Goal: Participate in discussion: Engage in conversation with other users on a specific topic

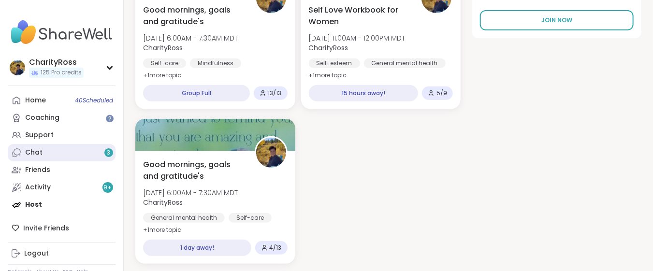
click at [62, 156] on link "Chat 3" at bounding box center [62, 152] width 108 height 17
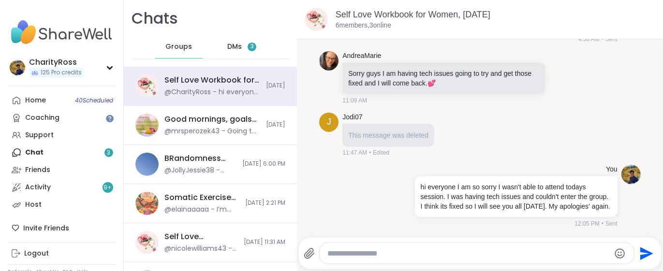
click at [250, 46] on span "3" at bounding box center [251, 47] width 3 height 8
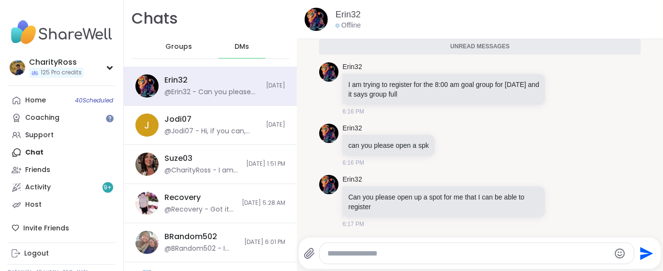
click at [334, 253] on textarea "Type your message" at bounding box center [468, 254] width 283 height 10
type textarea "**********"
click at [640, 254] on icon "Send" at bounding box center [646, 253] width 13 height 13
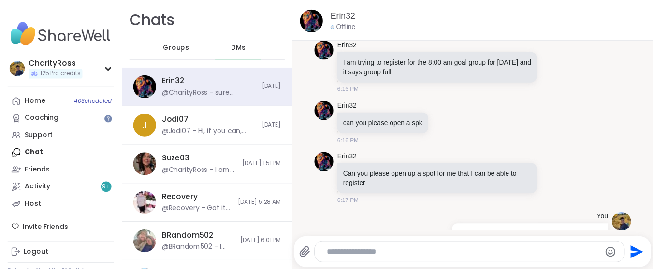
scroll to position [644, 0]
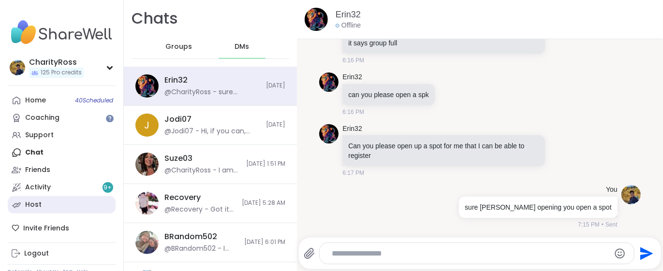
click at [57, 206] on link "Host" at bounding box center [62, 204] width 108 height 17
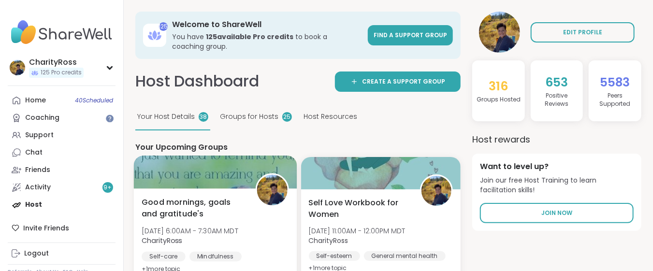
scroll to position [129, 0]
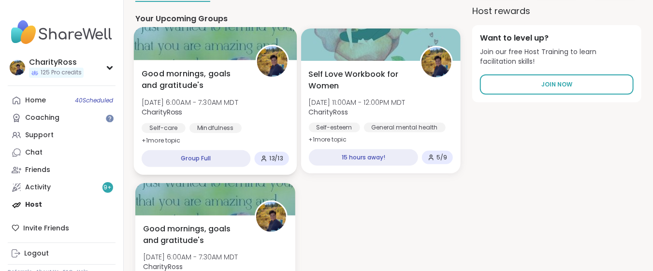
click at [222, 127] on div "Mindfulness" at bounding box center [215, 128] width 52 height 10
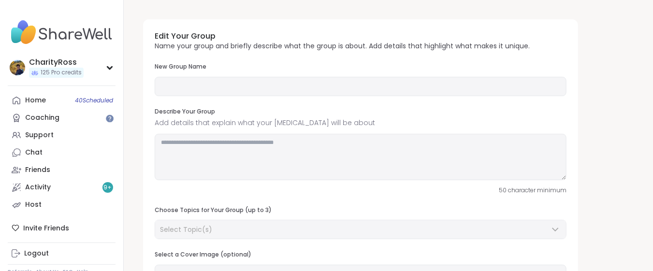
type input "**********"
type textarea "**********"
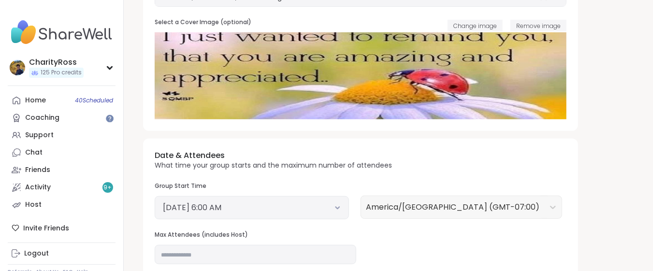
scroll to position [258, 0]
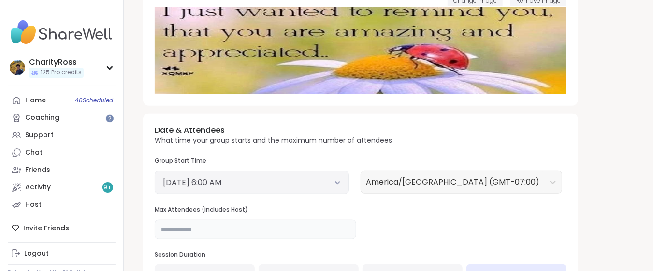
click at [161, 233] on input "**" at bounding box center [256, 229] width 202 height 19
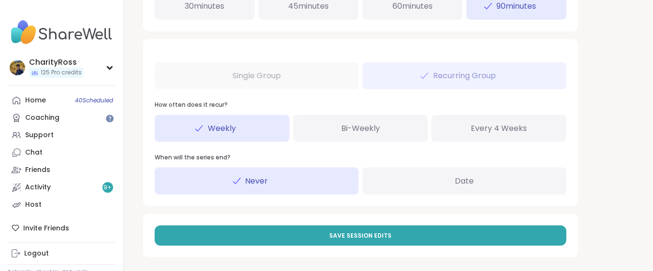
scroll to position [533, 0]
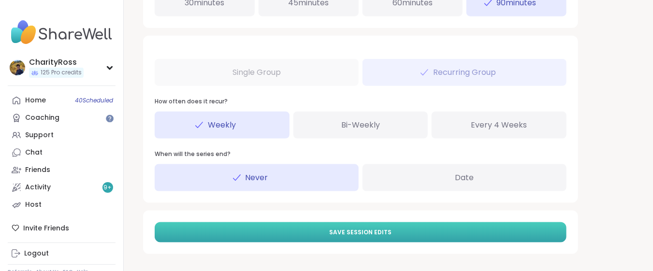
type input "**"
click at [286, 228] on button "Save Session Edits" at bounding box center [361, 232] width 412 height 20
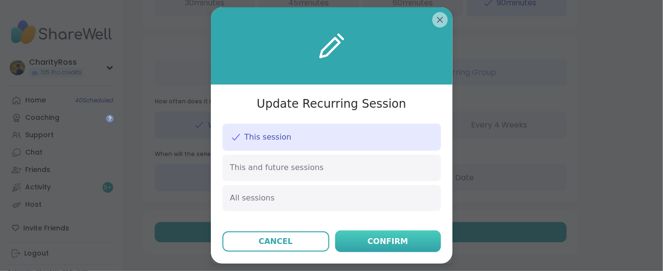
click at [339, 241] on button "Confirm" at bounding box center [388, 242] width 106 height 22
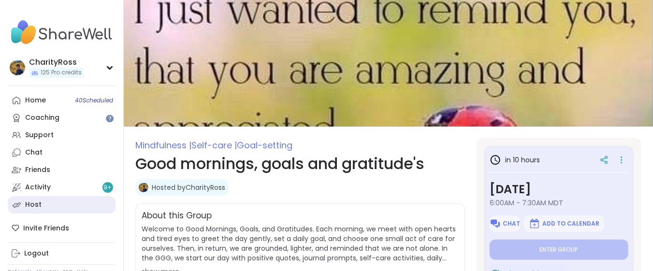
click at [53, 206] on link "Host" at bounding box center [62, 204] width 108 height 17
type textarea "*"
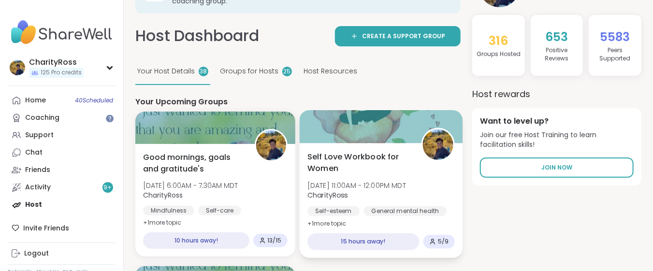
scroll to position [64, 0]
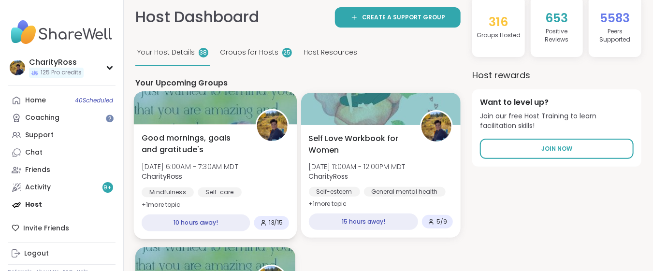
click at [200, 161] on span "[DATE] 6:00AM - 7:30AM MDT" at bounding box center [190, 166] width 97 height 10
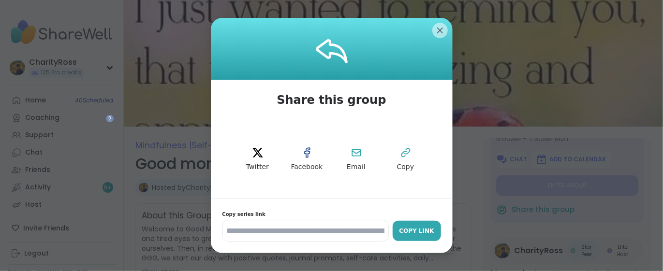
click at [424, 229] on div "Copy Link" at bounding box center [416, 231] width 39 height 9
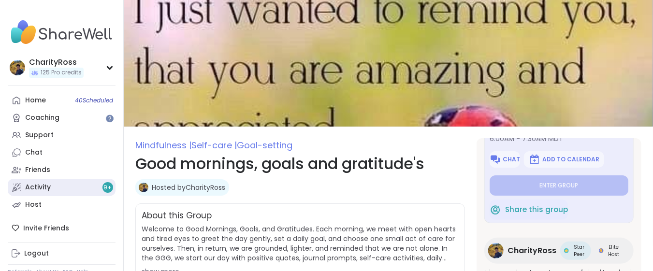
click at [40, 189] on div "Activity 9 +" at bounding box center [38, 188] width 26 height 10
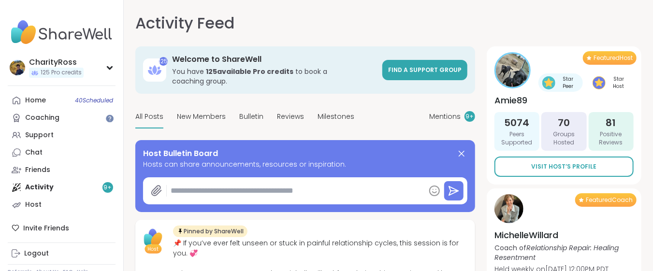
click at [178, 181] on textarea at bounding box center [296, 190] width 258 height 19
paste textarea "**********"
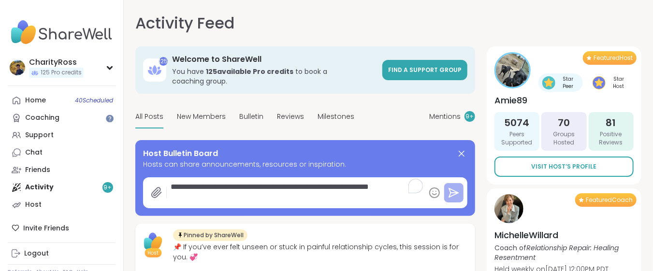
type textarea "*"
type textarea "**********"
type textarea "*"
type textarea "**********"
click at [454, 187] on icon at bounding box center [454, 193] width 12 height 12
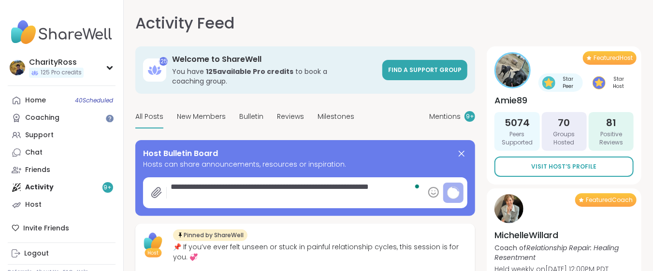
type textarea "*"
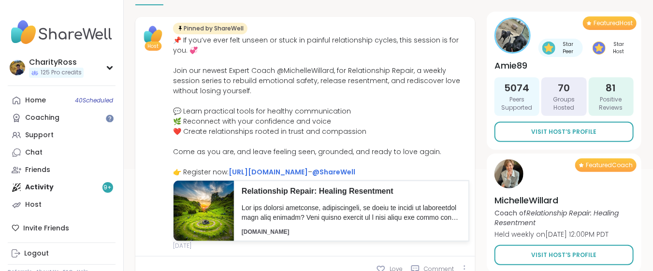
scroll to position [129, 0]
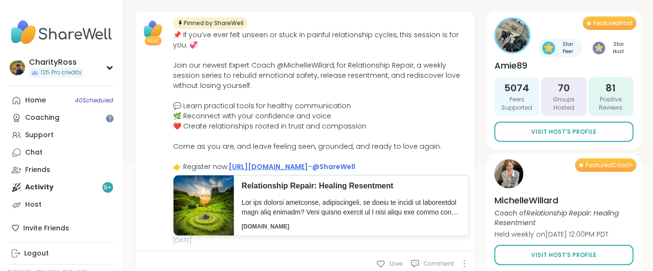
click at [308, 162] on link "https://sharewellnow.com/series/db06774e-dffb-4ca4-b515-e7d83b083c5c" at bounding box center [268, 167] width 79 height 10
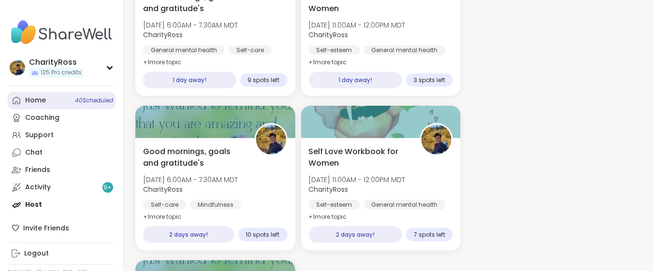
scroll to position [515, 0]
click at [54, 105] on link "Home 40 Scheduled" at bounding box center [62, 100] width 108 height 17
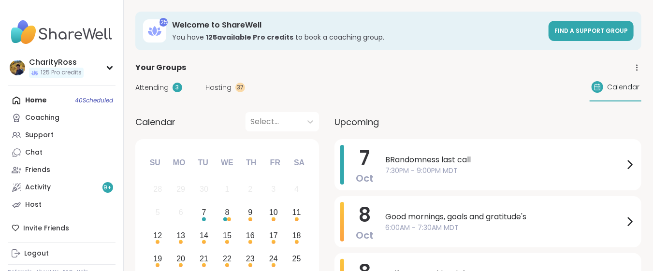
scroll to position [64, 0]
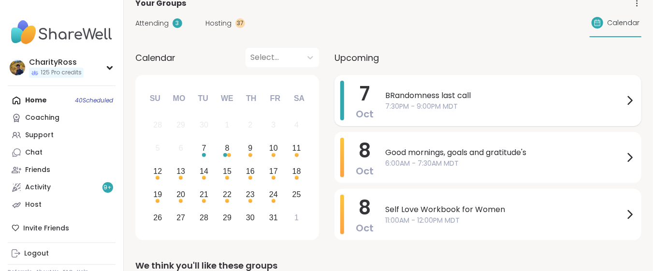
click at [371, 86] on div "[DATE]" at bounding box center [365, 101] width 18 height 40
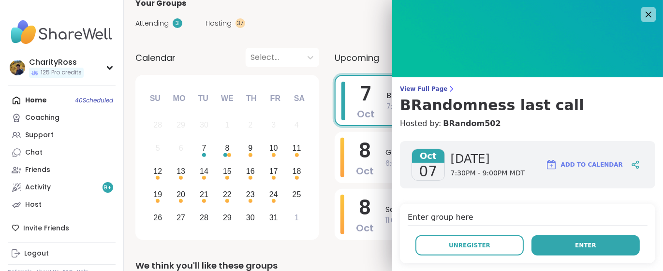
click at [536, 245] on button "Enter" at bounding box center [585, 245] width 108 height 20
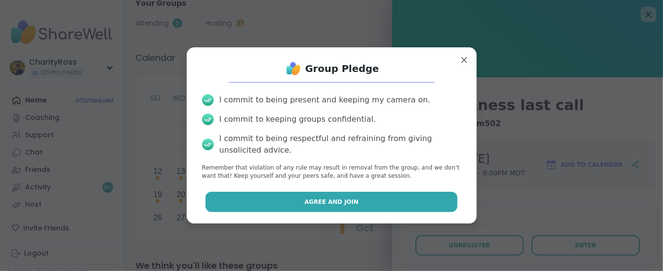
click at [400, 204] on button "Agree and Join" at bounding box center [331, 202] width 252 height 20
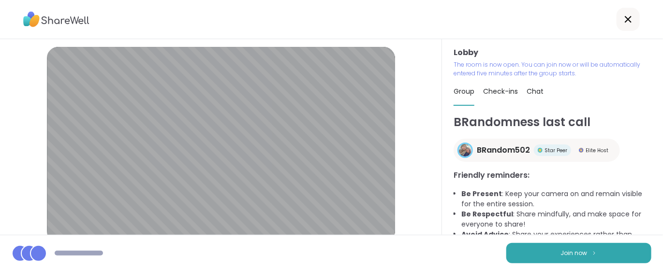
click at [562, 252] on span "Join now" at bounding box center [574, 253] width 27 height 9
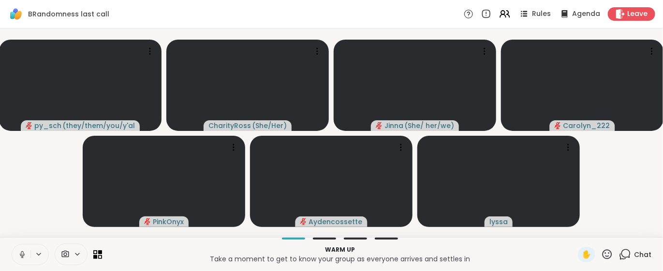
click at [21, 252] on icon at bounding box center [22, 254] width 9 height 9
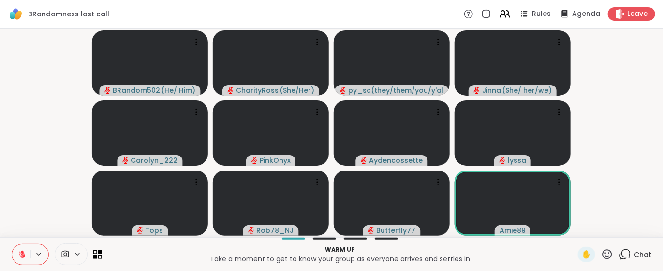
click at [16, 258] on button at bounding box center [21, 255] width 18 height 20
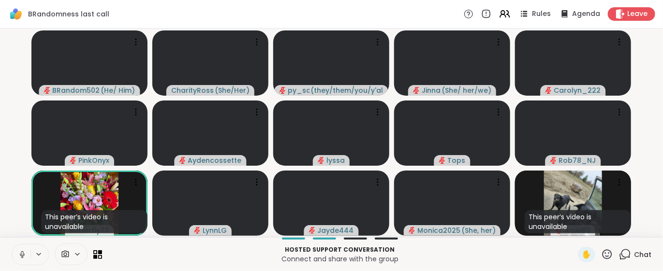
click at [19, 258] on icon at bounding box center [22, 254] width 9 height 9
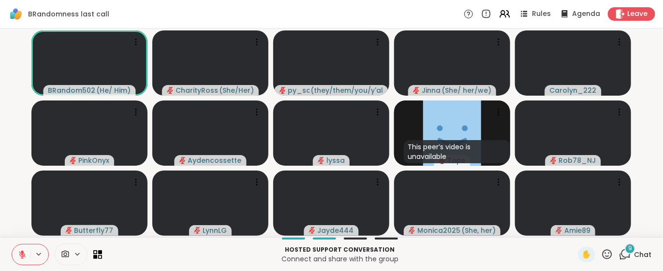
click at [625, 251] on div "9" at bounding box center [630, 249] width 11 height 11
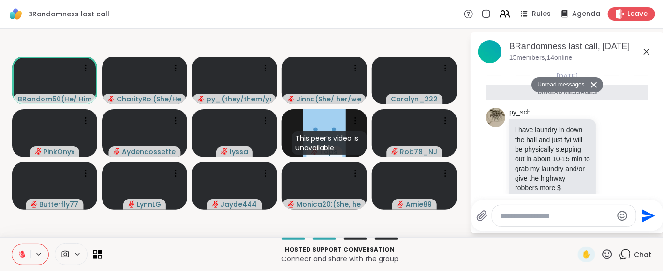
scroll to position [781, 0]
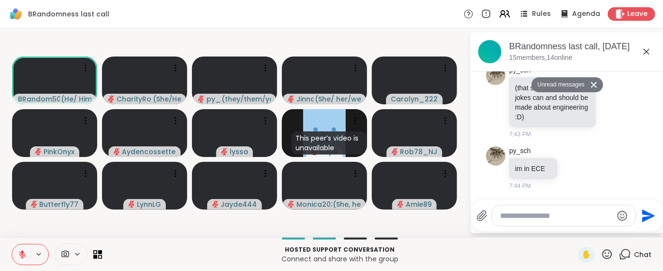
click at [513, 220] on textarea "Type your message" at bounding box center [556, 216] width 113 height 10
type textarea "**********"
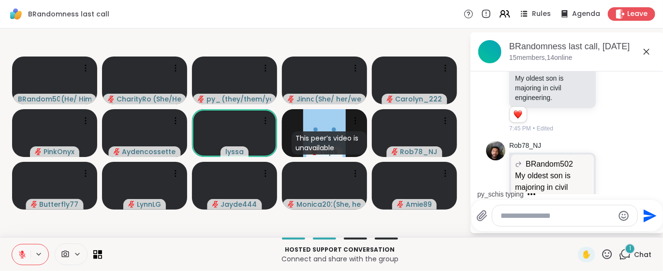
scroll to position [1161, 0]
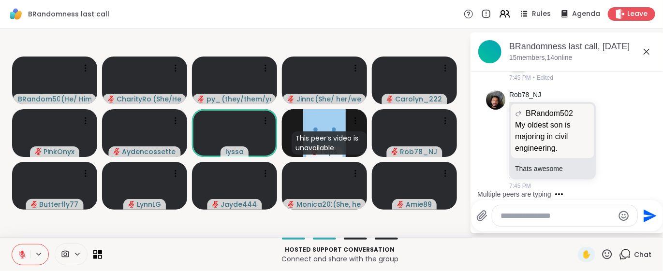
click at [498, 212] on div at bounding box center [564, 215] width 145 height 21
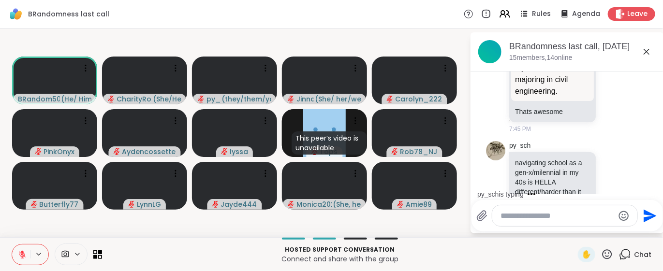
scroll to position [1260, 0]
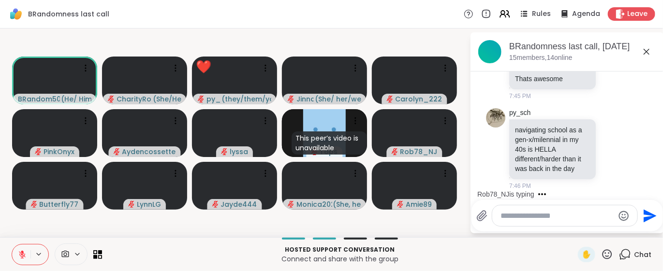
click at [25, 257] on icon at bounding box center [22, 254] width 9 height 9
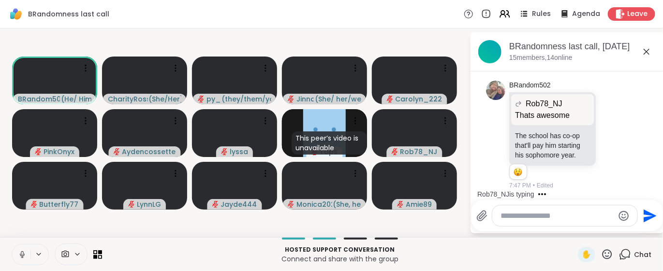
scroll to position [1388, 0]
click at [17, 259] on button at bounding box center [21, 255] width 18 height 20
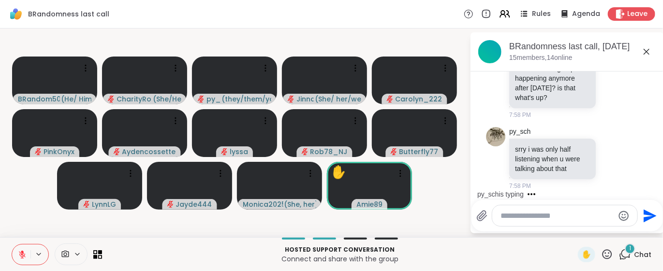
scroll to position [3511, 0]
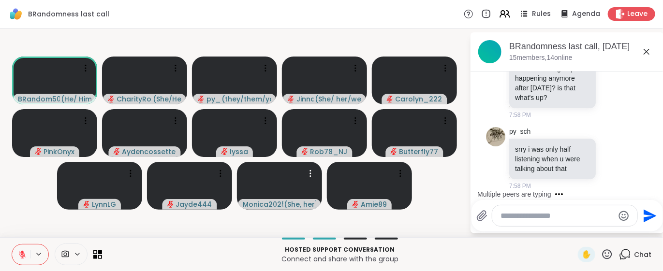
click at [501, 212] on textarea "Type your message" at bounding box center [557, 216] width 113 height 10
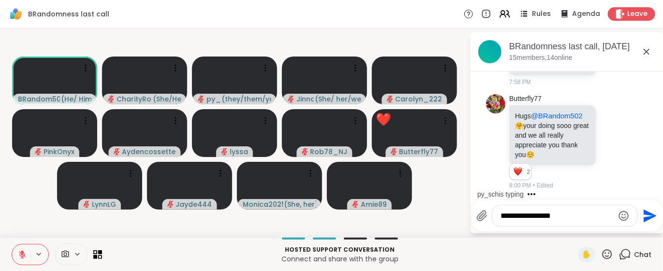
scroll to position [3624, 0]
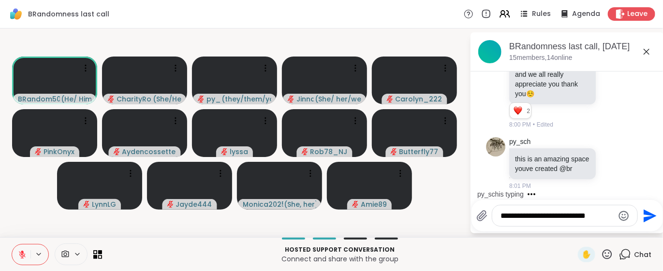
click at [556, 216] on textarea "**********" at bounding box center [557, 216] width 113 height 10
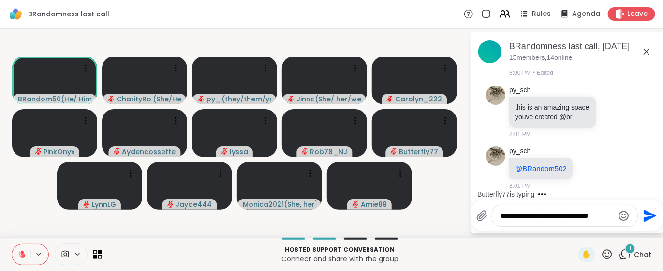
scroll to position [3747, 0]
click at [584, 216] on textarea "**********" at bounding box center [557, 216] width 113 height 10
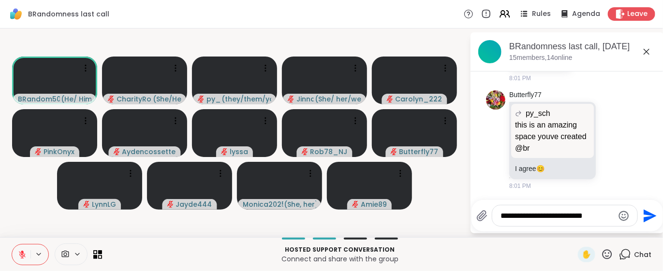
scroll to position [3854, 0]
click at [603, 213] on textarea "**********" at bounding box center [557, 216] width 113 height 10
click at [599, 216] on textarea "**********" at bounding box center [557, 216] width 113 height 10
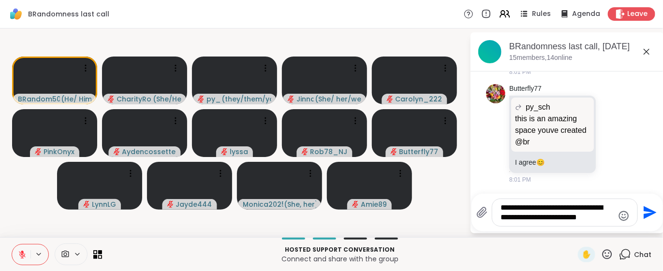
type textarea "**********"
click at [648, 212] on icon "Send" at bounding box center [649, 212] width 13 height 13
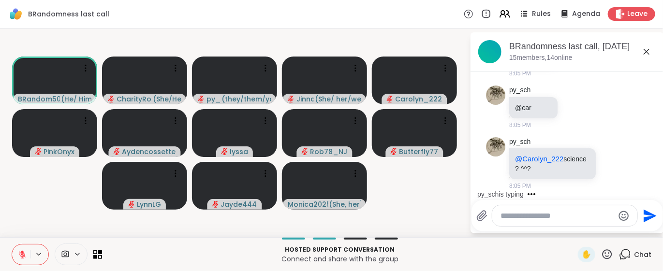
scroll to position [4584, 0]
click at [16, 254] on button at bounding box center [21, 255] width 18 height 20
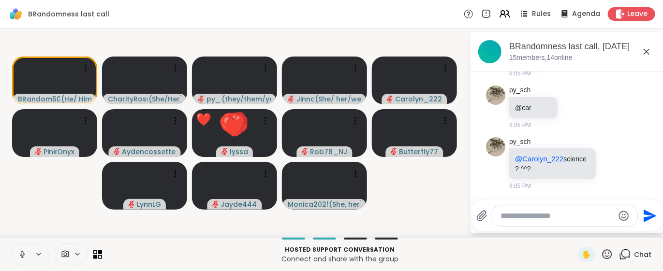
click at [601, 254] on icon at bounding box center [607, 254] width 12 height 12
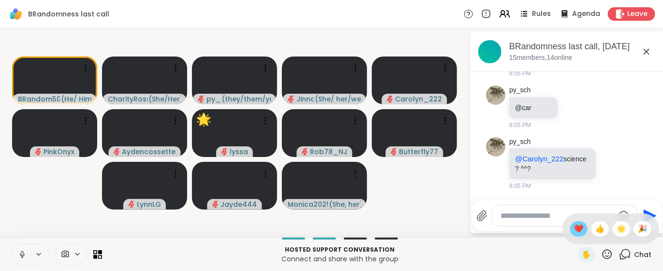
click at [574, 231] on span "❤️" at bounding box center [579, 229] width 10 height 12
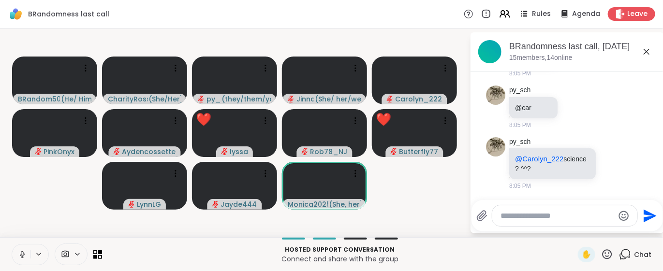
click at [26, 257] on icon at bounding box center [22, 254] width 9 height 9
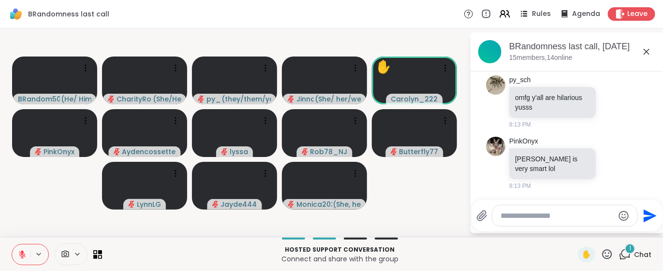
scroll to position [5070, 0]
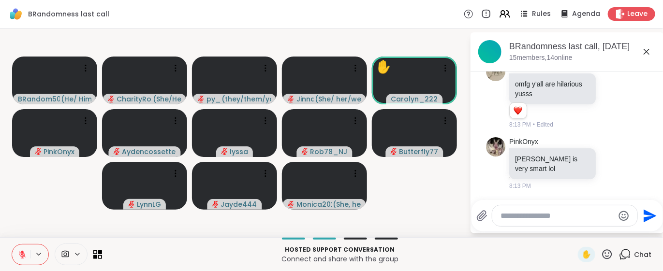
click at [501, 221] on div at bounding box center [564, 215] width 145 height 21
click at [501, 215] on textarea "Type your message" at bounding box center [557, 216] width 113 height 10
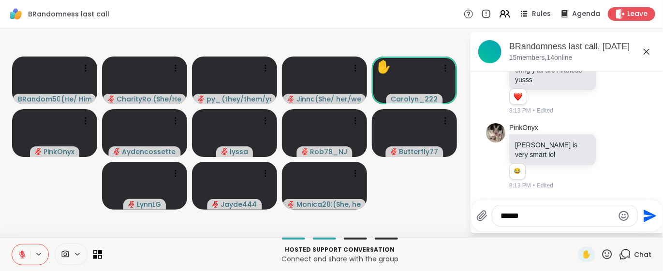
scroll to position [5097, 0]
type textarea "**********"
click at [647, 217] on icon "Send" at bounding box center [649, 215] width 13 height 13
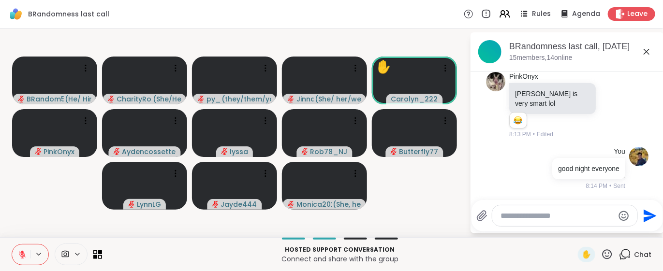
scroll to position [5158, 0]
click at [615, 19] on div "Leave" at bounding box center [632, 14] width 50 height 14
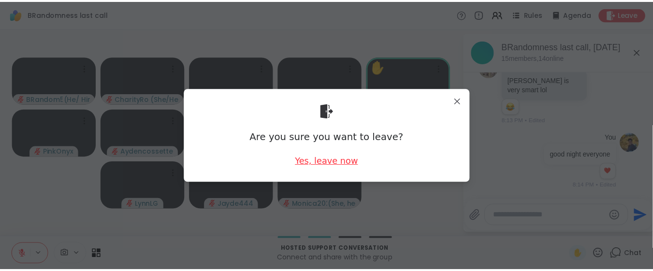
scroll to position [5172, 0]
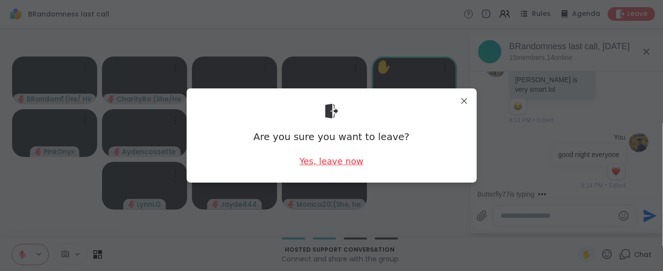
click at [337, 164] on div "Yes, leave now" at bounding box center [331, 161] width 64 height 12
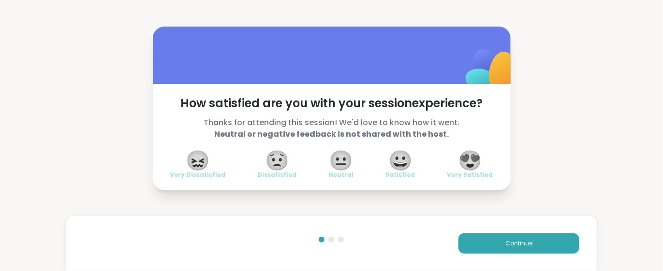
click at [471, 165] on span "😍" at bounding box center [470, 160] width 24 height 17
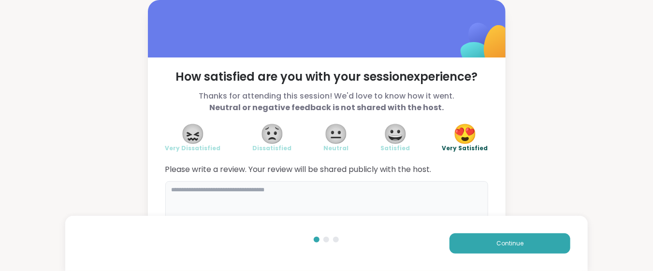
click at [176, 189] on textarea at bounding box center [326, 204] width 323 height 46
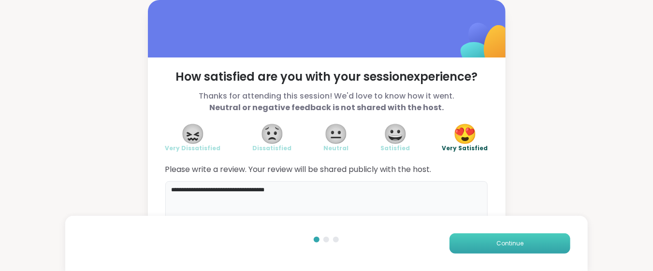
type textarea "**********"
click at [458, 243] on button "Continue" at bounding box center [510, 243] width 121 height 20
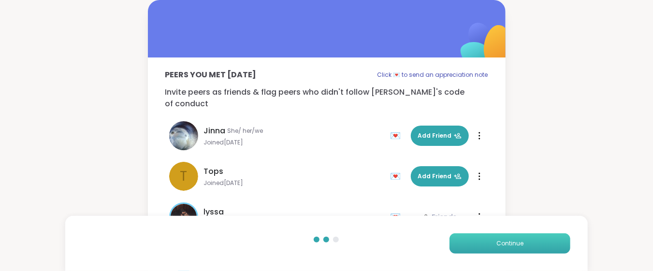
click at [455, 240] on button "Continue" at bounding box center [510, 243] width 121 height 20
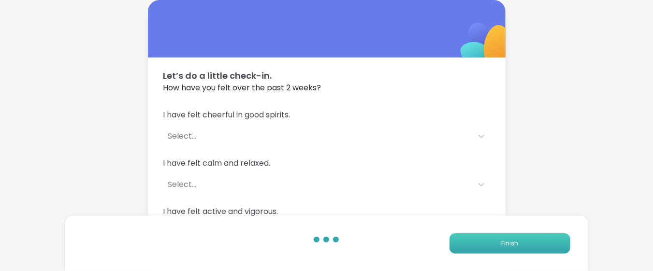
click at [455, 240] on button "Finish" at bounding box center [510, 243] width 121 height 20
